Goal: Communication & Community: Ask a question

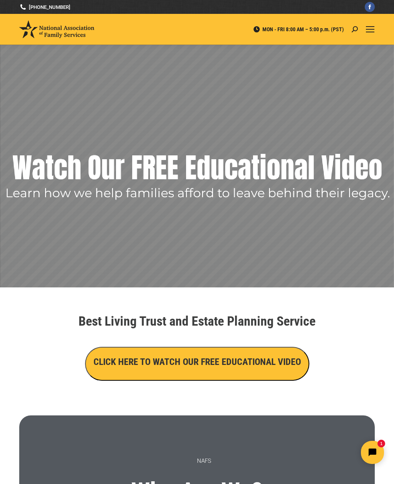
click at [367, 35] on div at bounding box center [370, 29] width 9 height 31
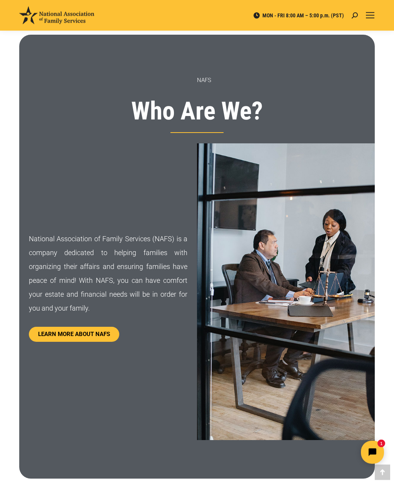
scroll to position [385, 0]
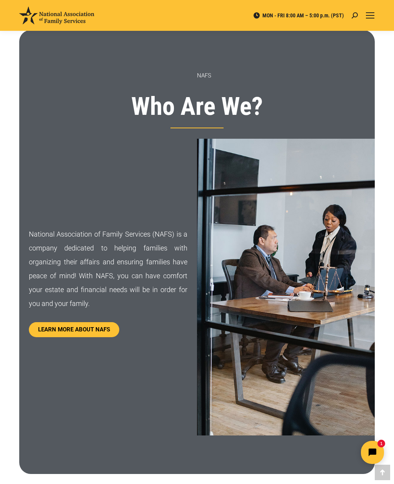
click at [375, 445] on button "Open chat widget" at bounding box center [372, 451] width 23 height 23
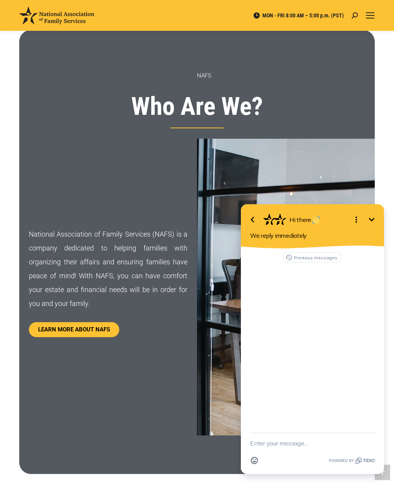
click at [354, 219] on icon "Open options" at bounding box center [356, 219] width 9 height 9
click at [355, 221] on icon "Close options" at bounding box center [356, 219] width 9 height 9
click at [316, 219] on img at bounding box center [316, 220] width 8 height 8
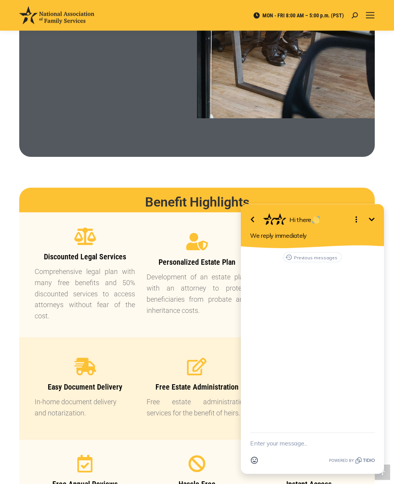
scroll to position [702, 0]
click at [373, 221] on icon "Minimize" at bounding box center [371, 219] width 9 height 9
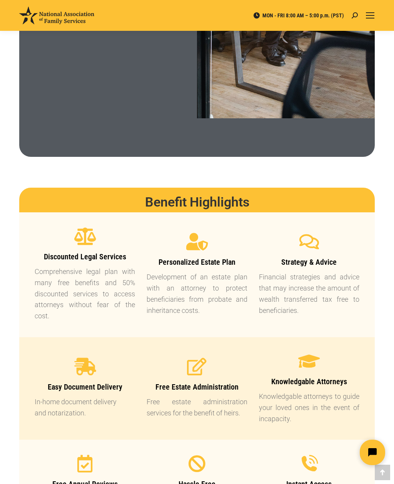
click at [373, 451] on icon "Open chat widget" at bounding box center [377, 452] width 12 height 12
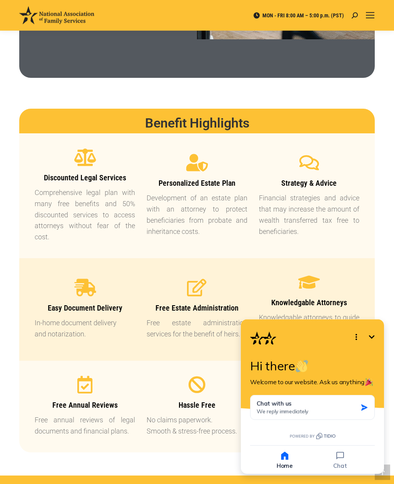
scroll to position [782, 0]
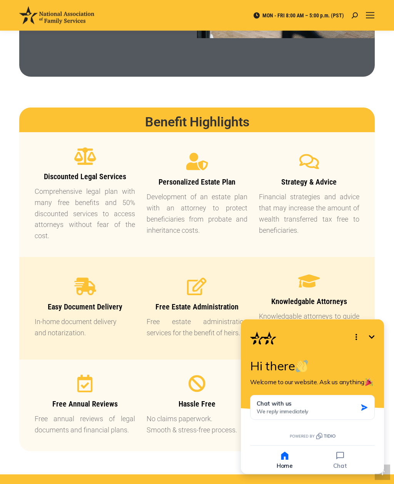
click at [308, 409] on span "We reply immediately" at bounding box center [283, 410] width 52 height 7
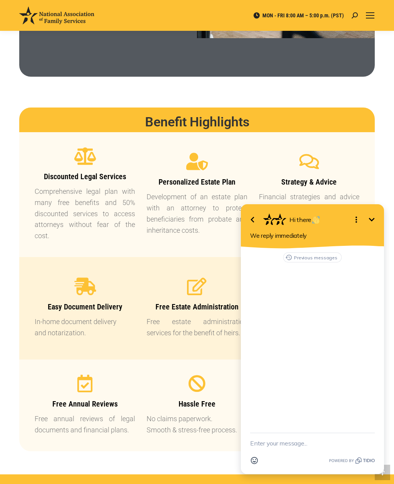
click at [277, 446] on textarea "New message" at bounding box center [312, 443] width 125 height 20
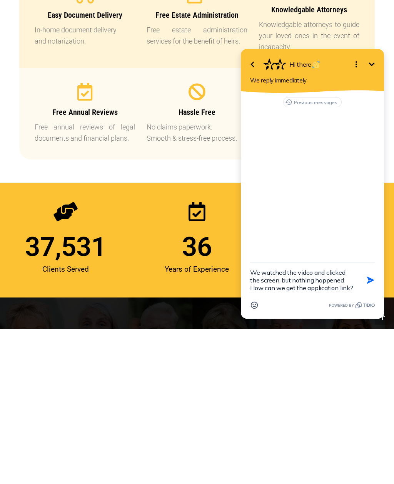
type textarea "We watched the video and clicked the screen, but nothing happened. How can we g…"
click at [370, 278] on icon "button" at bounding box center [371, 280] width 8 height 8
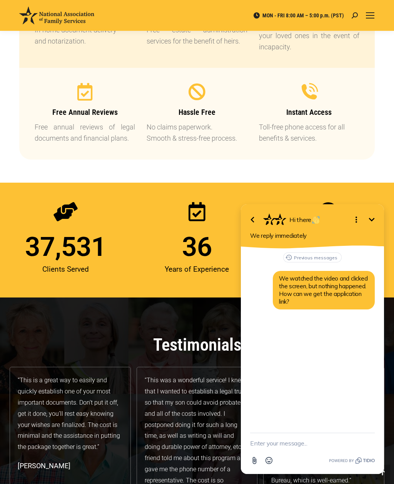
click at [330, 256] on button "Previous messages" at bounding box center [312, 257] width 59 height 10
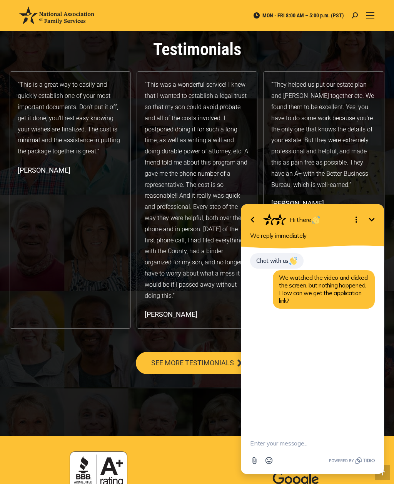
click at [293, 258] on img at bounding box center [294, 261] width 8 height 8
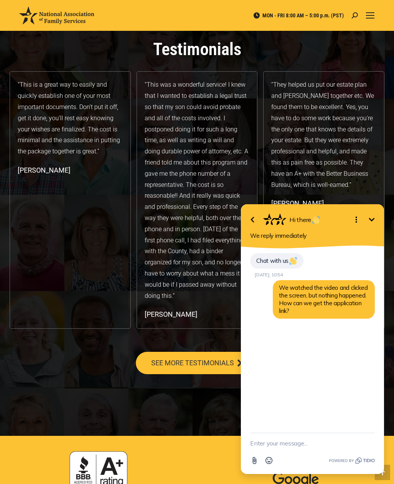
scroll to position [1672, 0]
